Goal: Entertainment & Leisure: Consume media (video, audio)

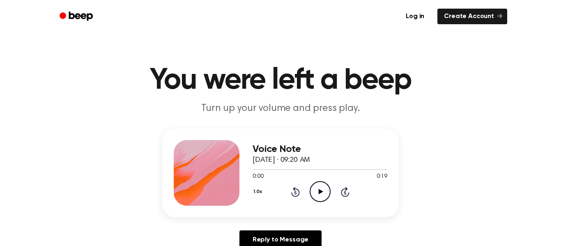
click at [317, 189] on icon "Play Audio" at bounding box center [320, 191] width 21 height 21
click at [317, 197] on icon "Play Audio" at bounding box center [320, 191] width 21 height 21
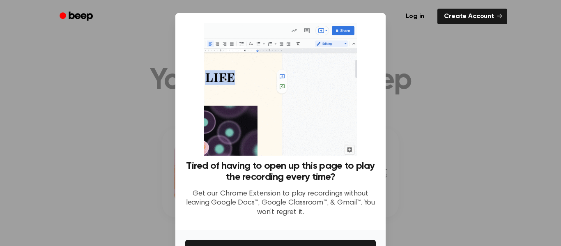
click at [387, 80] on div at bounding box center [280, 123] width 561 height 246
click at [432, 94] on div at bounding box center [280, 123] width 561 height 246
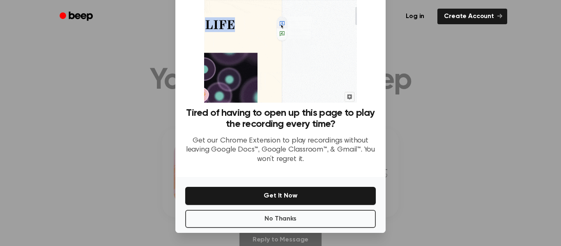
click at [336, 234] on div at bounding box center [280, 123] width 561 height 246
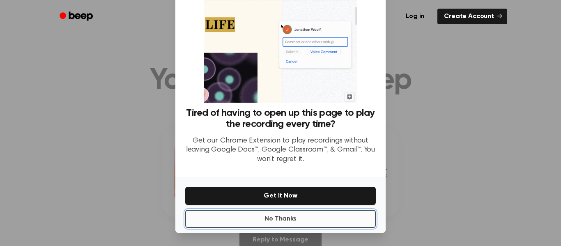
click at [336, 227] on button "No Thanks" at bounding box center [280, 219] width 191 height 18
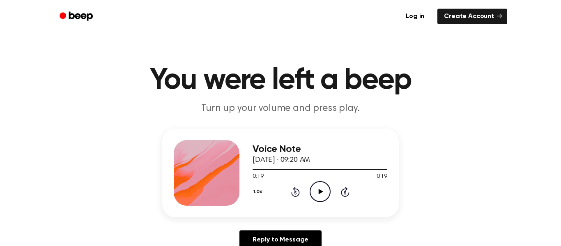
click at [323, 193] on icon "Play Audio" at bounding box center [320, 191] width 21 height 21
click at [325, 192] on icon "Play Audio" at bounding box center [320, 191] width 21 height 21
click at [311, 189] on icon "Play Audio" at bounding box center [320, 191] width 21 height 21
click at [315, 184] on icon "Play Audio" at bounding box center [320, 191] width 21 height 21
click at [319, 189] on icon "Play Audio" at bounding box center [320, 191] width 21 height 21
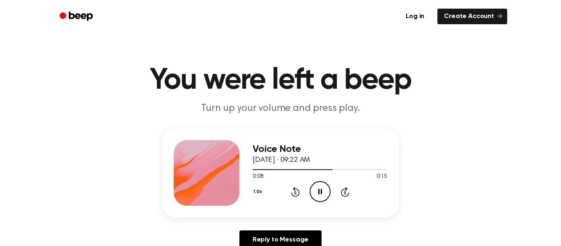
click at [321, 195] on icon "Pause Audio" at bounding box center [320, 191] width 21 height 21
click at [316, 188] on icon "Play Audio" at bounding box center [320, 191] width 21 height 21
click at [319, 188] on icon "Pause Audio" at bounding box center [320, 191] width 21 height 21
drag, startPoint x: 327, startPoint y: 166, endPoint x: 168, endPoint y: 146, distance: 159.8
click at [168, 146] on div "Voice Note [DATE] · 09:22 AM 0:09 0:16 Your browser does not support the [objec…" at bounding box center [280, 173] width 237 height 89
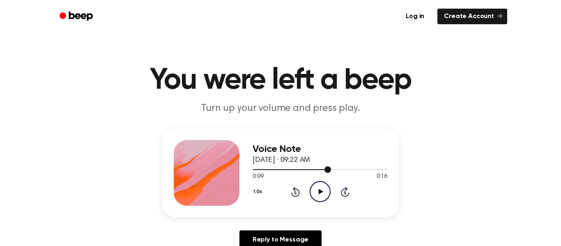
drag, startPoint x: 332, startPoint y: 172, endPoint x: 295, endPoint y: 171, distance: 37.4
click at [295, 171] on div at bounding box center [320, 169] width 135 height 7
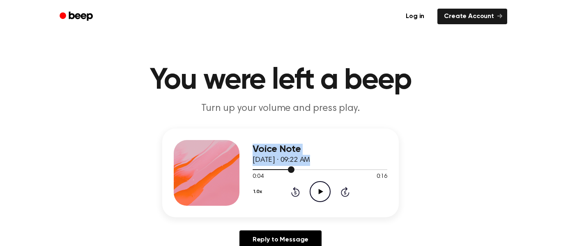
drag, startPoint x: 290, startPoint y: 171, endPoint x: 225, endPoint y: 168, distance: 65.0
click at [225, 168] on div "Voice Note [DATE] · 09:22 AM 0:04 0:16 Your browser does not support the [objec…" at bounding box center [280, 173] width 237 height 89
click at [289, 166] on div at bounding box center [320, 169] width 135 height 7
click at [259, 168] on div at bounding box center [320, 169] width 135 height 7
click at [324, 191] on icon "Play Audio" at bounding box center [320, 191] width 21 height 21
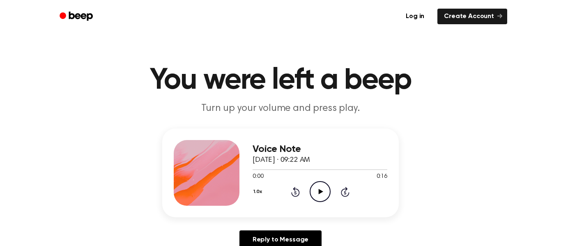
click at [330, 196] on circle at bounding box center [320, 192] width 20 height 20
click at [322, 189] on icon "Play Audio" at bounding box center [320, 191] width 21 height 21
click at [318, 190] on icon "Play Audio" at bounding box center [320, 191] width 21 height 21
click at [321, 192] on icon at bounding box center [321, 191] width 5 height 5
click at [316, 196] on icon "Play Audio" at bounding box center [320, 191] width 21 height 21
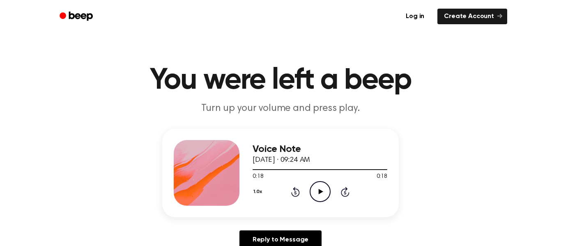
click at [314, 180] on div "0:18 0:18" at bounding box center [320, 177] width 135 height 9
click at [318, 187] on icon "Play Audio" at bounding box center [320, 191] width 21 height 21
